Goal: Task Accomplishment & Management: Manage account settings

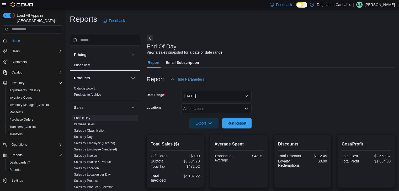
scroll to position [140, 0]
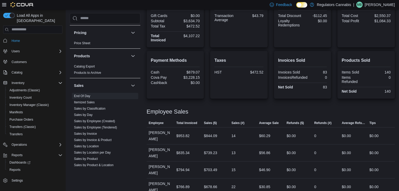
click at [388, 4] on p "Mike Biron" at bounding box center [379, 5] width 30 height 6
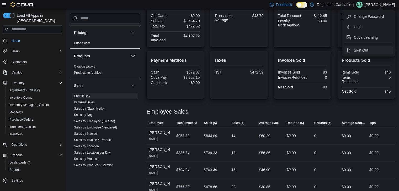
click at [368, 48] on span "Sign Out" at bounding box center [360, 50] width 14 height 5
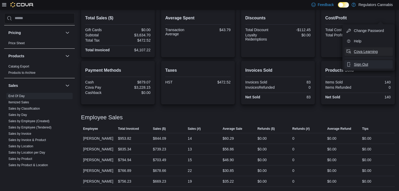
scroll to position [126, 0]
